Goal: Complete application form: Complete application form

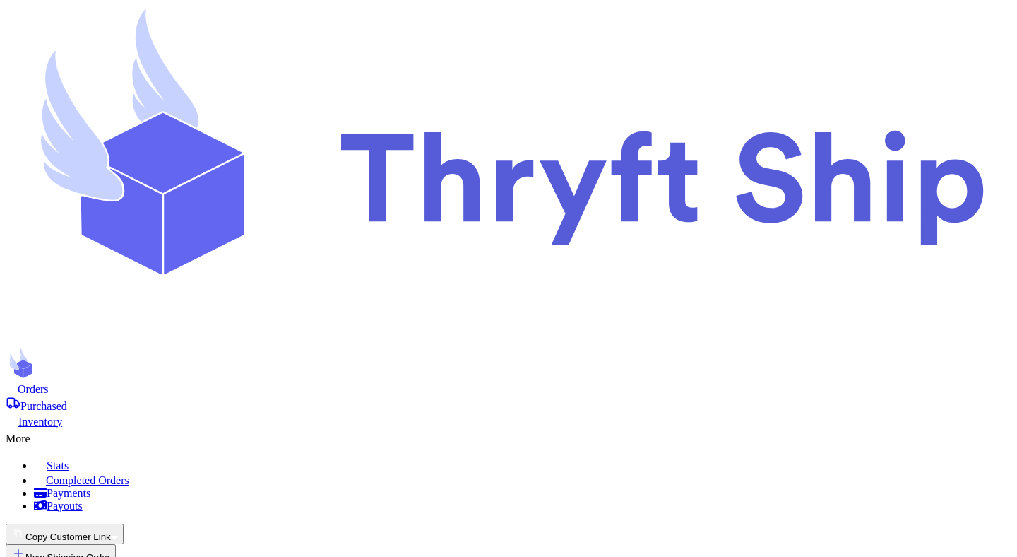
click at [18, 381] on icon at bounding box center [12, 386] width 12 height 11
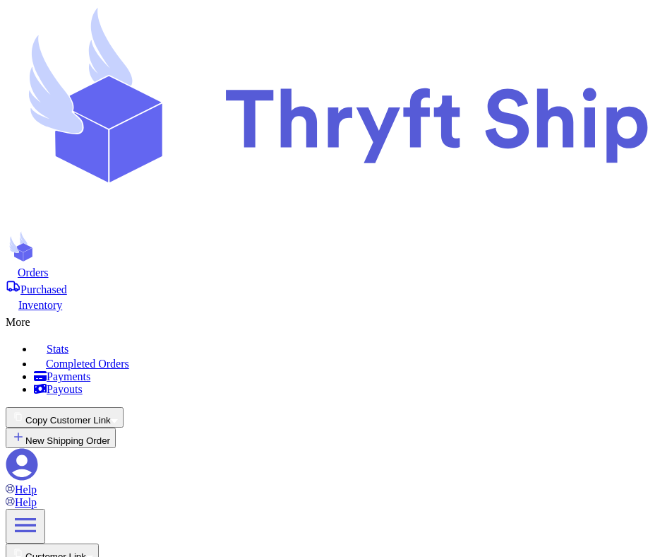
scroll to position [426, 0]
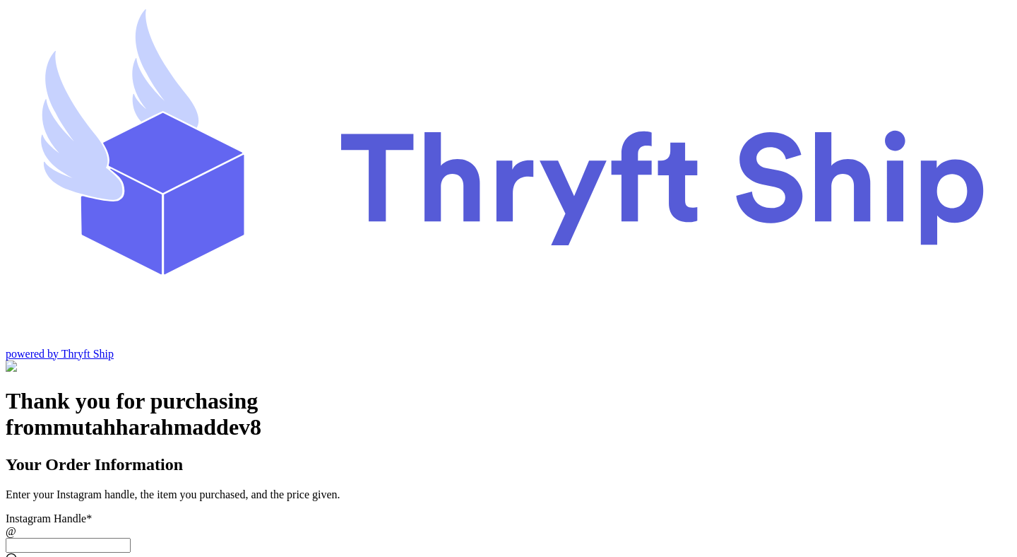
scroll to position [100, 0]
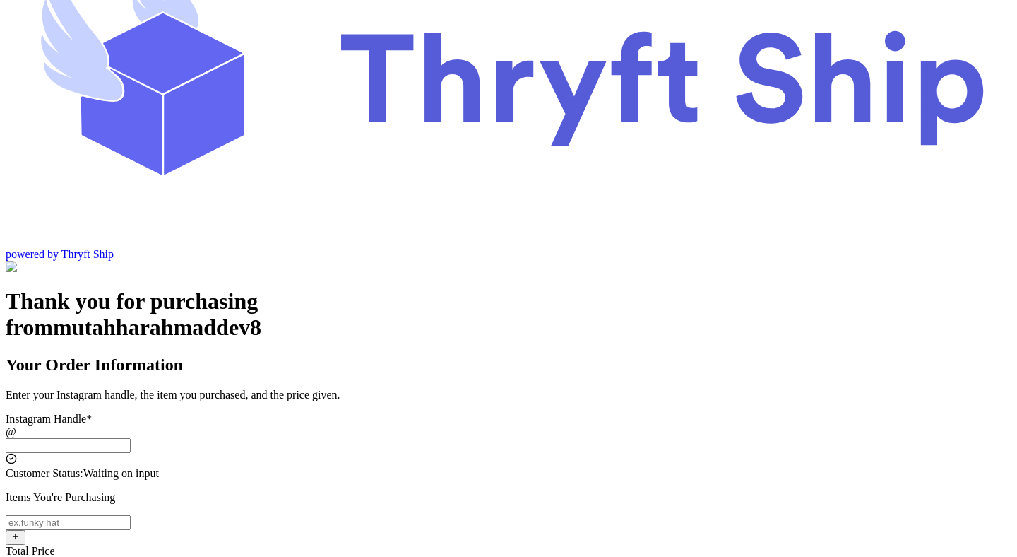
click at [131, 438] on input "Instagram Handle *" at bounding box center [68, 445] width 125 height 15
type input "111"
type input "[GEOGRAPHIC_DATA]"
type input "84116"
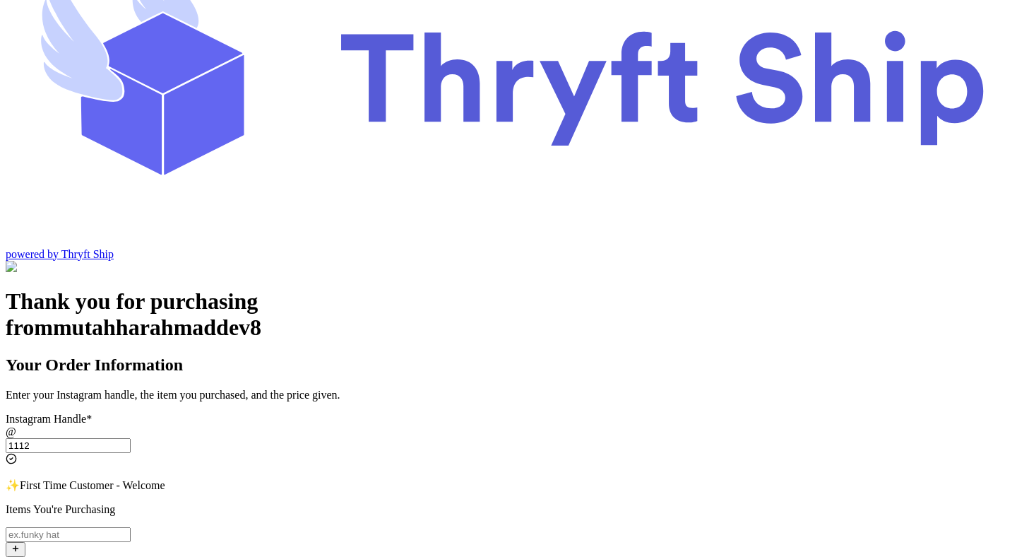
type input "1112"
click at [131, 527] on input "Instagram Handle *" at bounding box center [68, 534] width 125 height 15
type input "test"
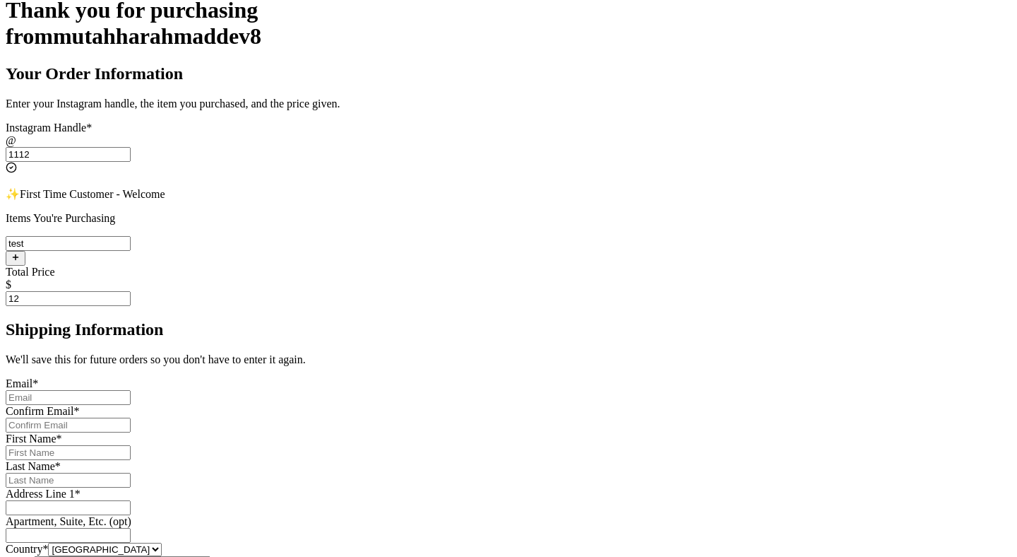
scroll to position [436, 0]
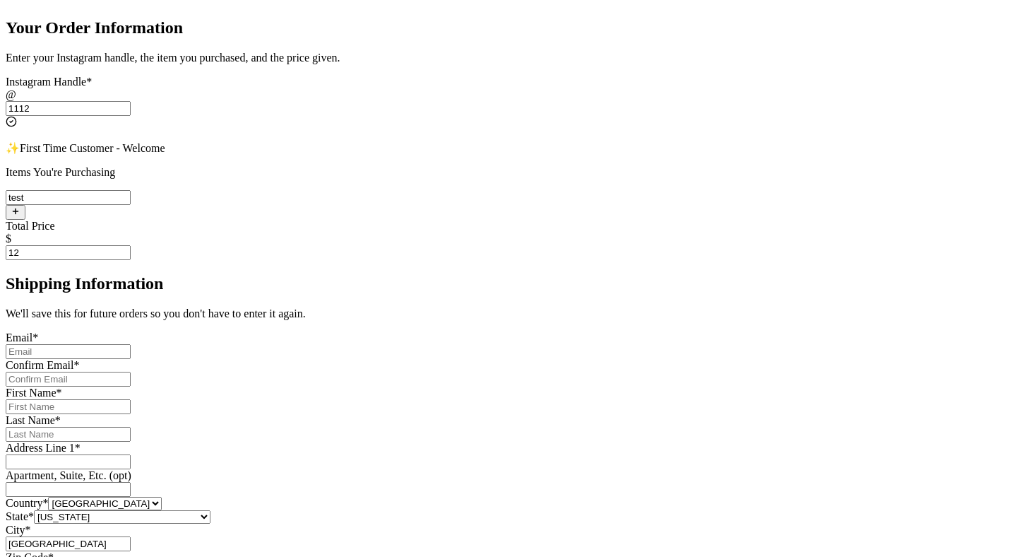
type input "12"
click at [131, 344] on input "Instagram Handle *" at bounding box center [68, 351] width 125 height 15
type input "[EMAIL_ADDRESS][DOMAIN_NAME]"
click at [131, 371] on input "Instagram Handle *" at bounding box center [68, 378] width 125 height 15
type input "[EMAIL_ADDRESS][DOMAIN_NAME]"
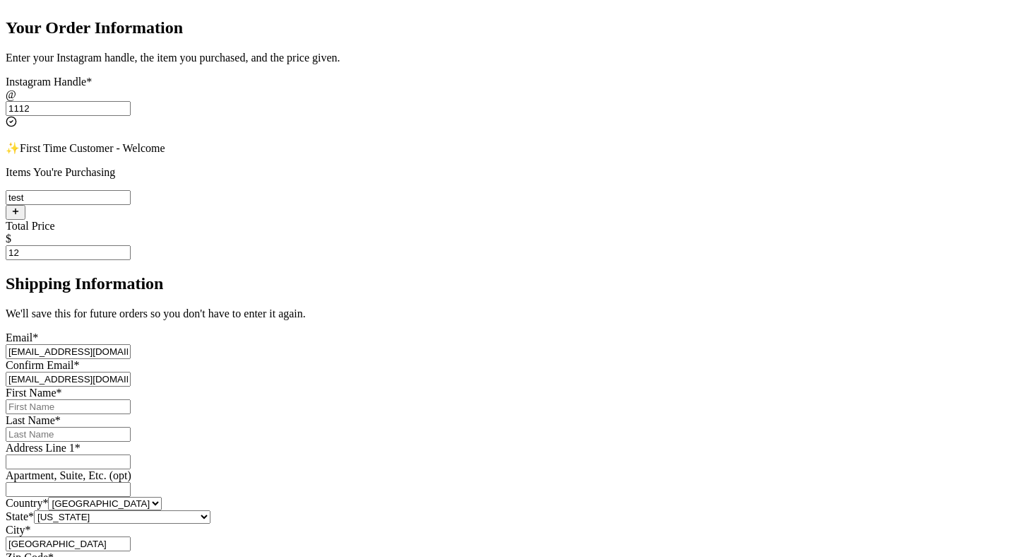
click at [131, 399] on input "Instagram Handle *" at bounding box center [68, 406] width 125 height 15
type input "Mutahhar"
click at [131, 427] on input "Instagram Handle *" at bounding box center [68, 434] width 125 height 15
type input "[PERSON_NAME]"
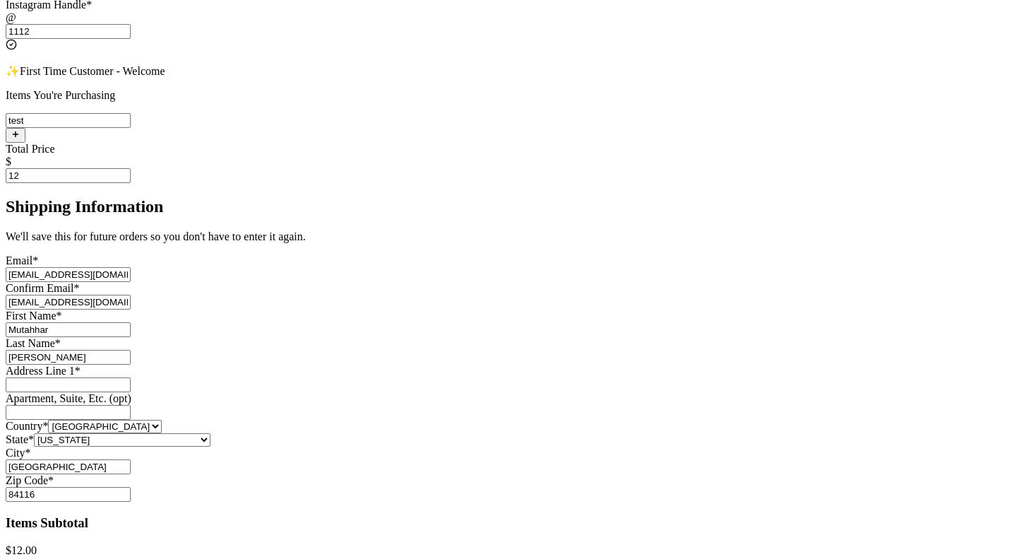
scroll to position [536, 0]
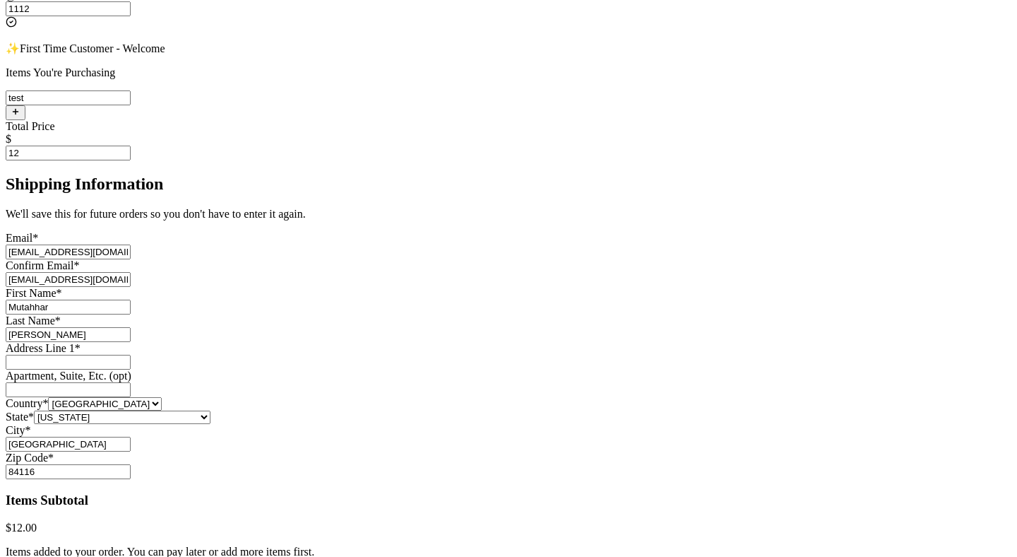
click at [131, 355] on input "Instagram Handle *" at bounding box center [68, 362] width 125 height 15
type input "[STREET_ADDRESS]"
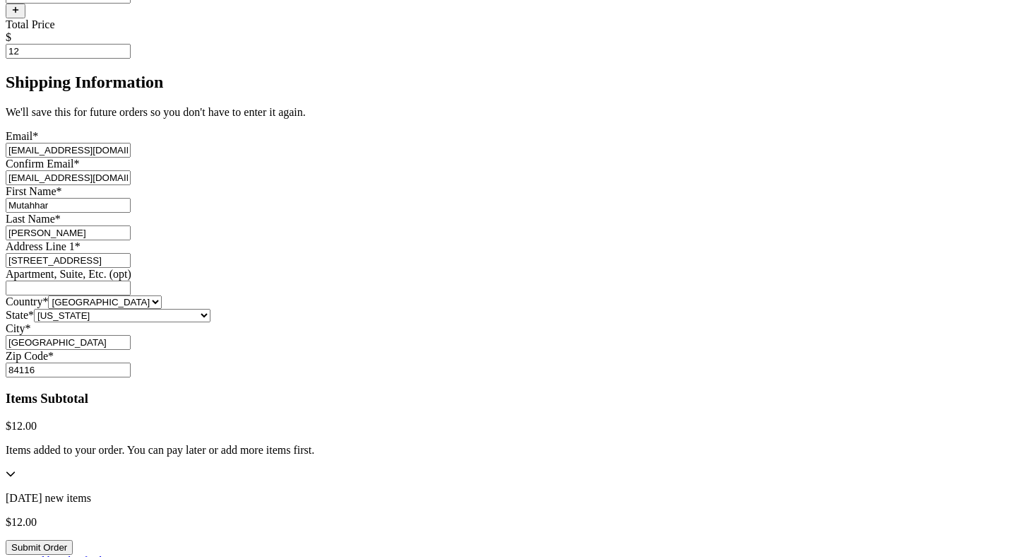
scroll to position [691, 0]
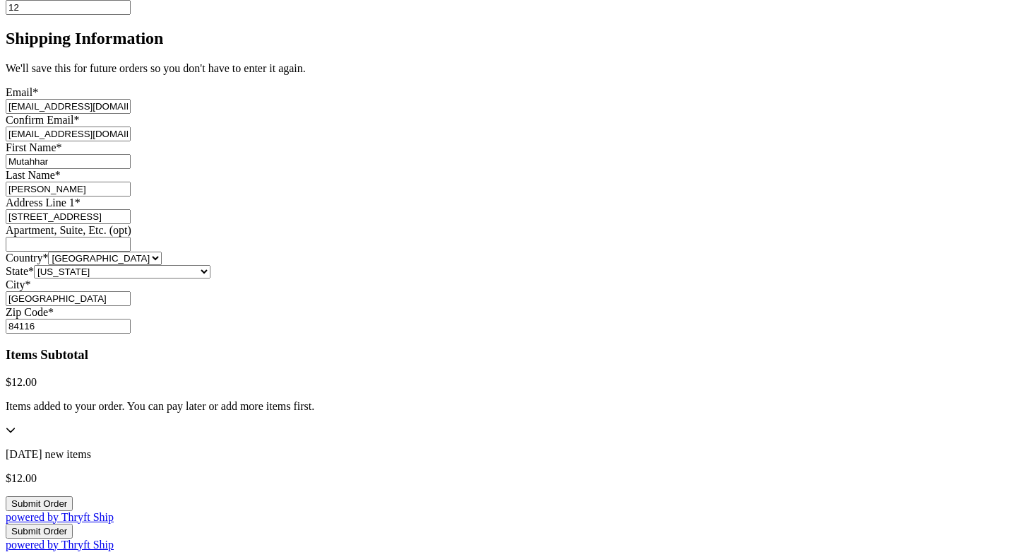
click at [131, 237] on input "Instagram Handle *" at bounding box center [68, 244] width 125 height 15
click at [73, 496] on button "Submit Order" at bounding box center [39, 503] width 67 height 15
